Goal: Task Accomplishment & Management: Use online tool/utility

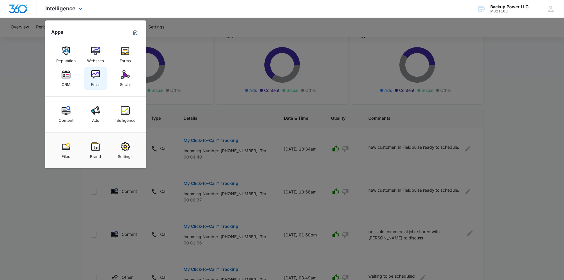
click at [97, 78] on img at bounding box center [95, 74] width 9 height 9
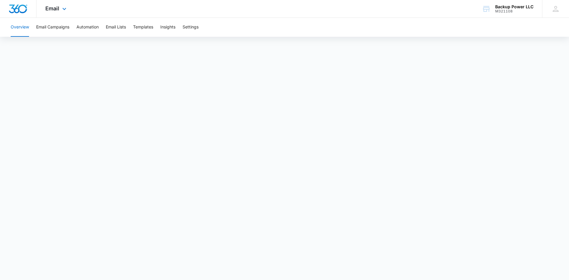
click at [60, 10] on div "Email Apps Reputation Websites Forms CRM Email Social Content Ads Intelligence …" at bounding box center [56, 8] width 40 height 17
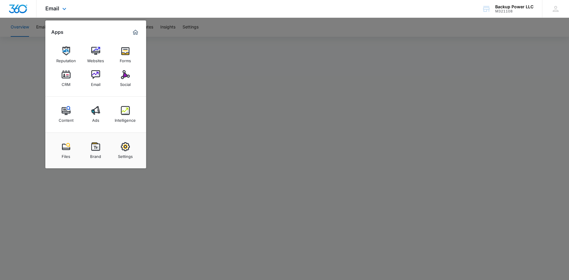
click at [60, 10] on div "Email Apps Reputation Websites Forms CRM Email Social Content Ads Intelligence …" at bounding box center [56, 8] width 40 height 17
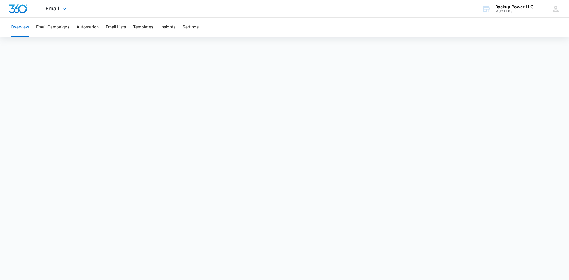
click at [52, 0] on div "Email Apps Reputation Websites Forms CRM Email Social Content Ads Intelligence …" at bounding box center [56, 8] width 40 height 17
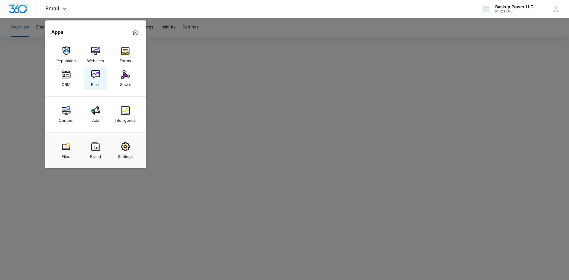
click at [101, 74] on link "Email" at bounding box center [95, 78] width 23 height 23
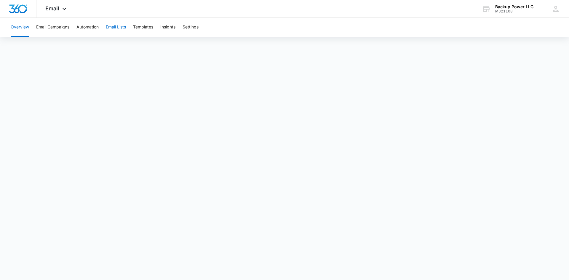
click at [119, 26] on button "Email Lists" at bounding box center [116, 27] width 20 height 19
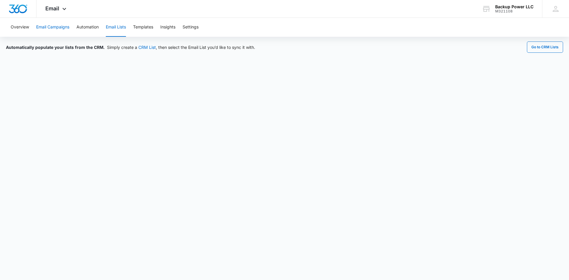
click at [69, 28] on button "Email Campaigns" at bounding box center [52, 27] width 33 height 19
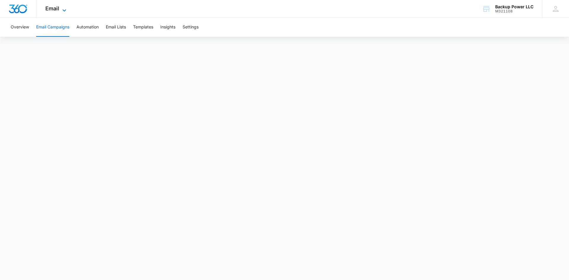
click at [59, 7] on span "Email" at bounding box center [52, 8] width 14 height 6
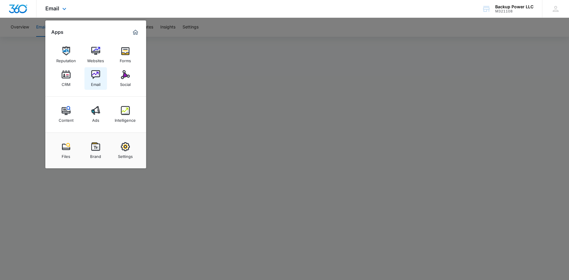
click at [95, 75] on img at bounding box center [95, 74] width 9 height 9
